Goal: Task Accomplishment & Management: Manage account settings

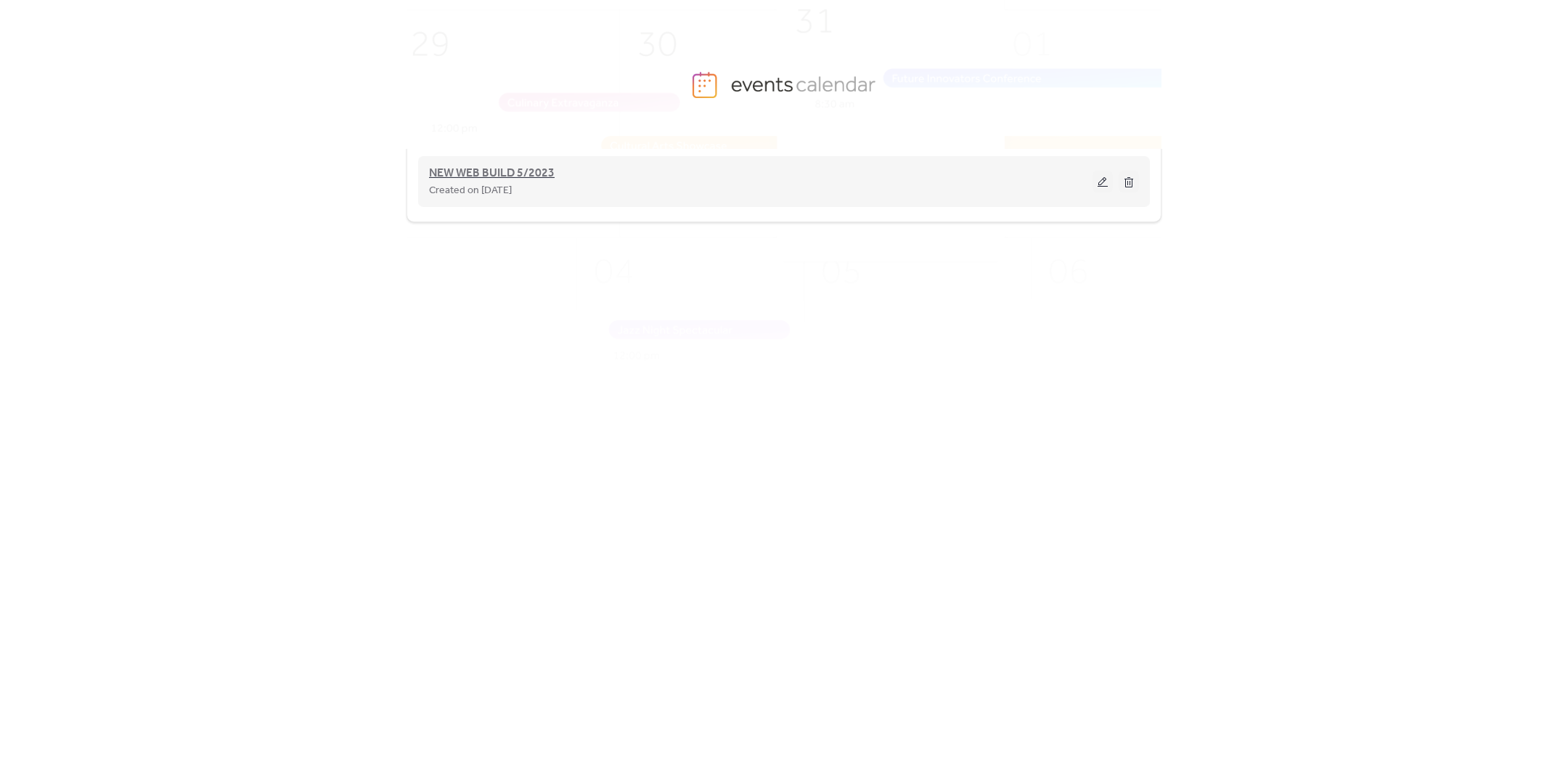
click at [552, 180] on span "NEW WEB BUILD 5/2023" at bounding box center [491, 173] width 125 height 17
click at [506, 179] on span "NEW WEB BUILD 5/2023" at bounding box center [491, 173] width 125 height 17
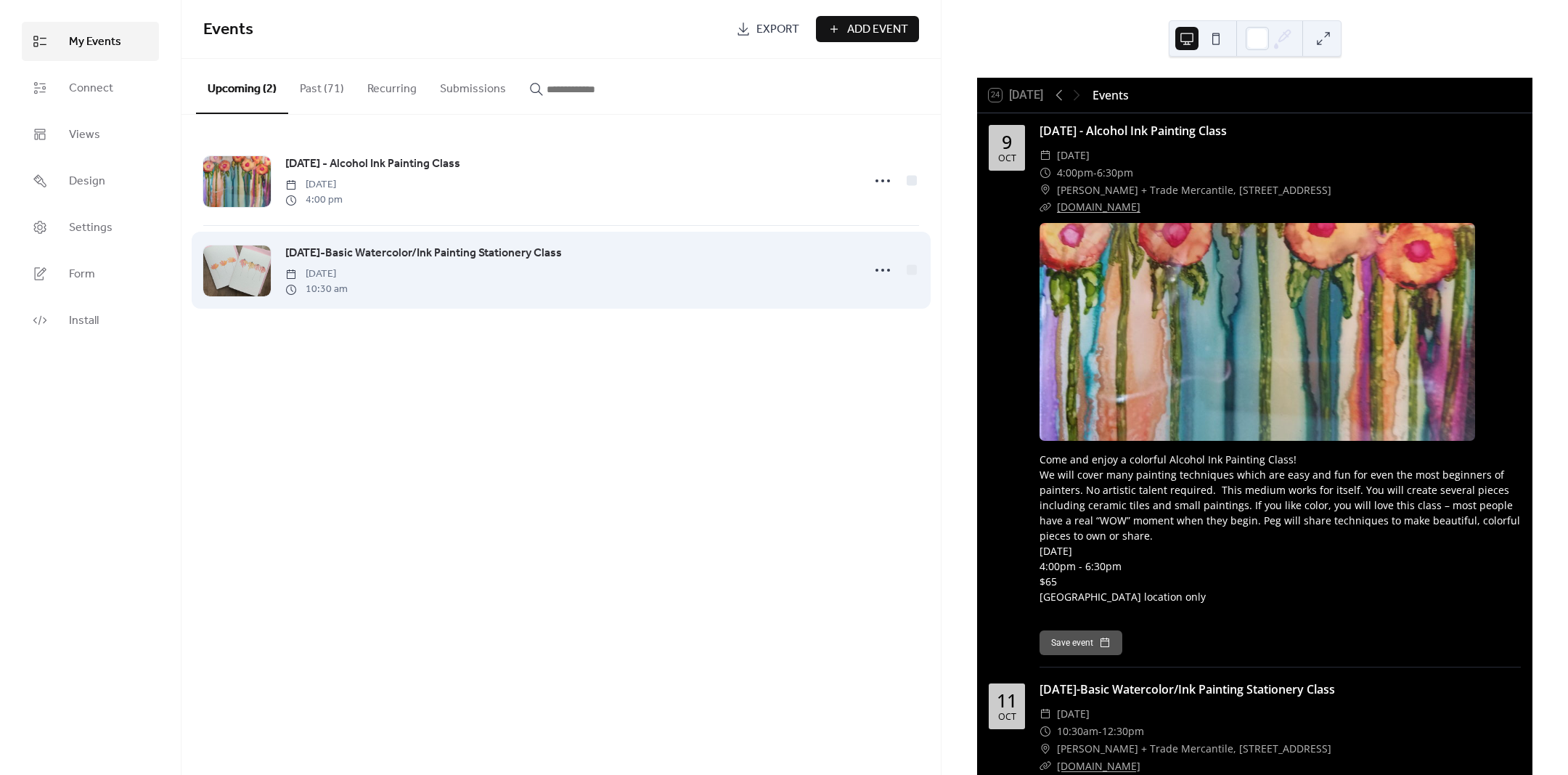
click at [379, 258] on span "[DATE]-Basic Watercolor/Ink Painting Stationery Class" at bounding box center [424, 253] width 276 height 17
